Goal: Task Accomplishment & Management: Use online tool/utility

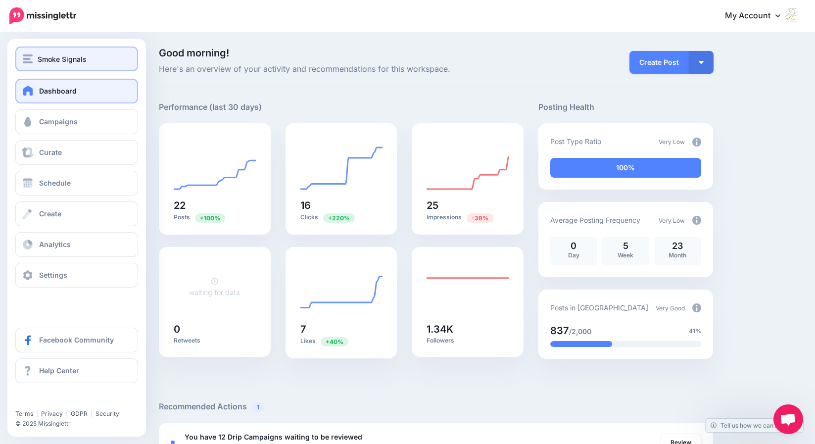
click at [35, 59] on div "Smoke Signals" at bounding box center [77, 58] width 108 height 11
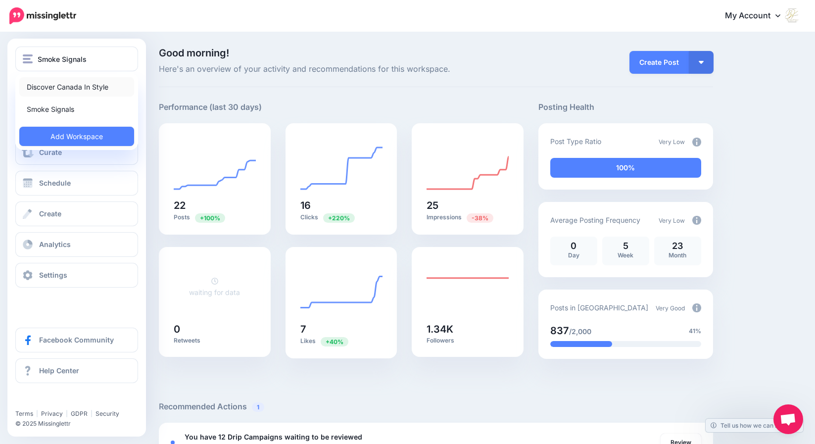
click at [40, 88] on link "Discover Canada In Style" at bounding box center [76, 86] width 115 height 19
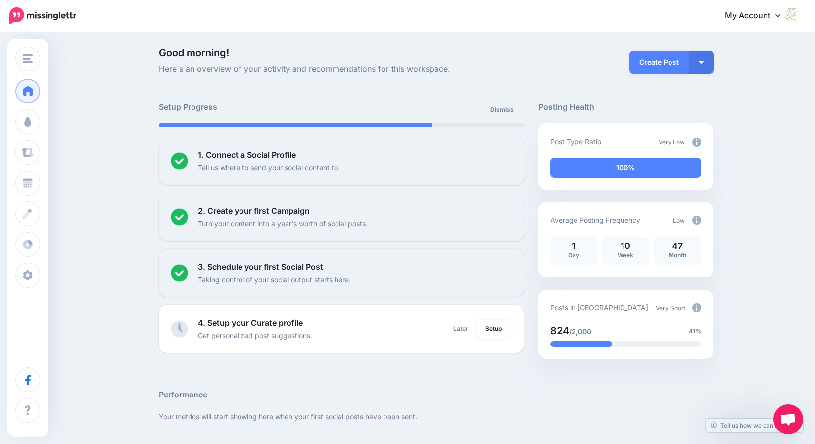
click at [765, 13] on link "My Account" at bounding box center [757, 16] width 85 height 24
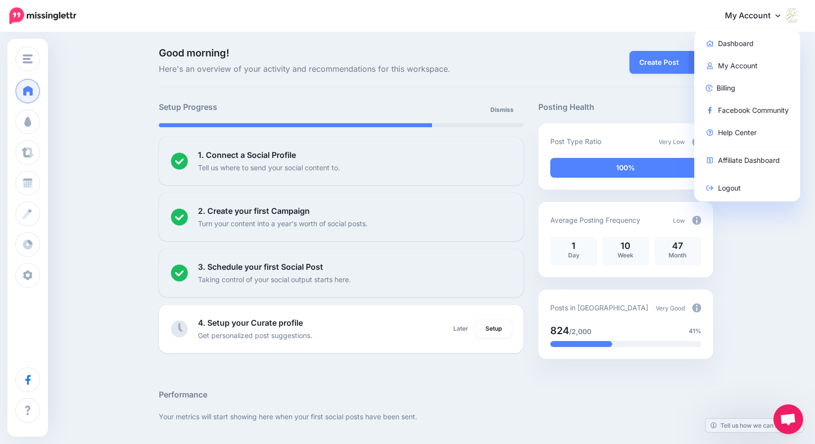
click at [565, 58] on div "Create Post Create Post Create Campaign Promote Post" at bounding box center [626, 62] width 190 height 28
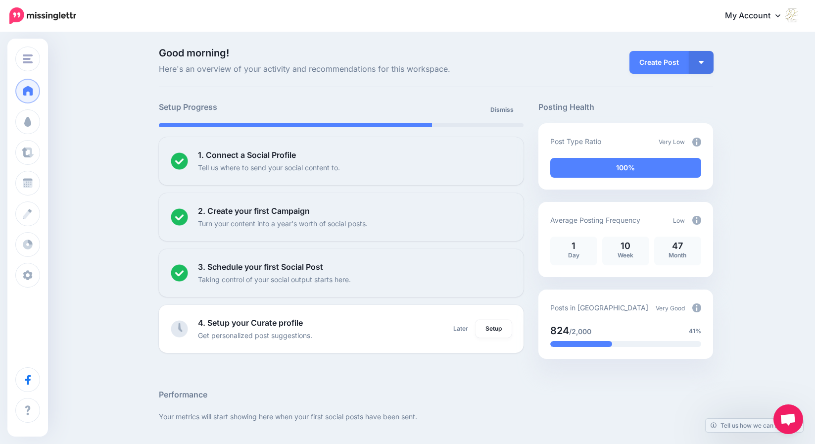
click at [174, 368] on div at bounding box center [436, 374] width 555 height 30
